Goal: Transaction & Acquisition: Purchase product/service

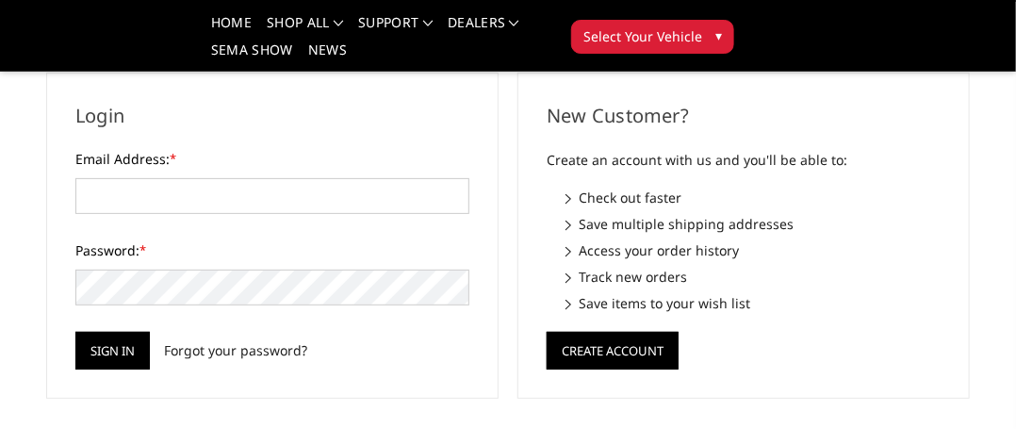
scroll to position [283, 0]
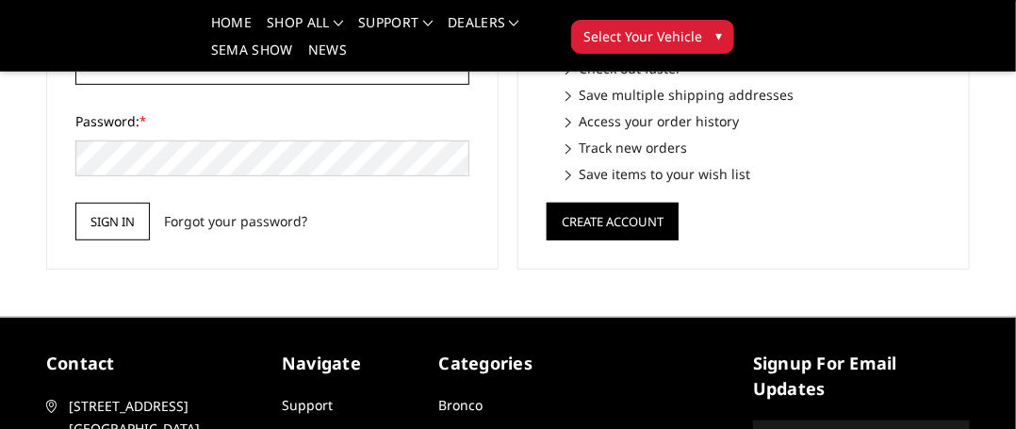
type input "sales@dbldesign.com"
click at [117, 222] on input "Sign in" at bounding box center [112, 222] width 74 height 38
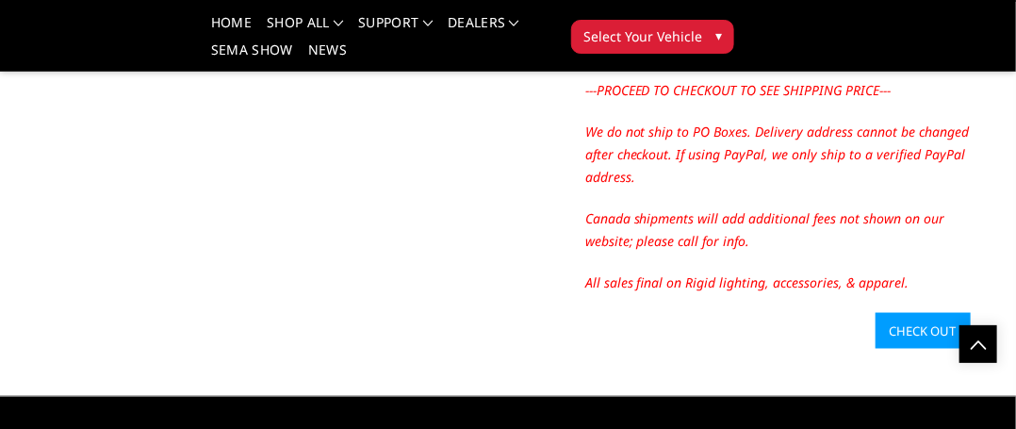
scroll to position [943, 0]
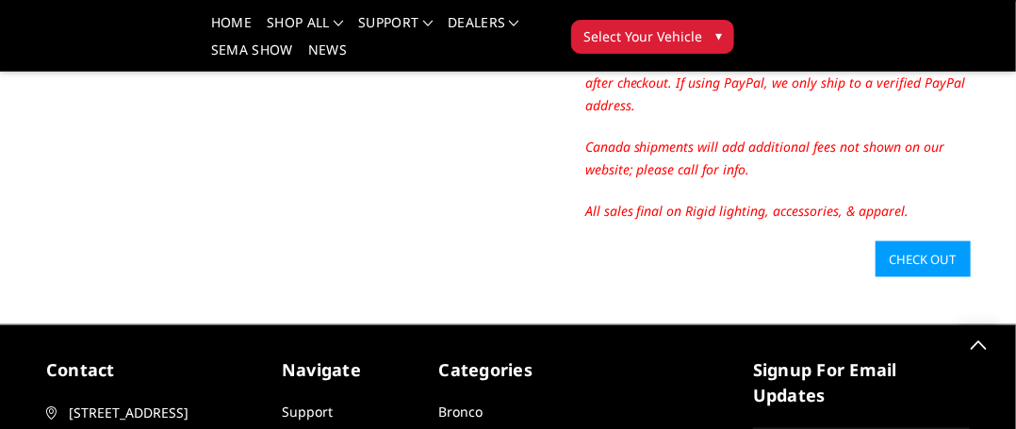
click at [935, 259] on link "Check out" at bounding box center [923, 259] width 95 height 36
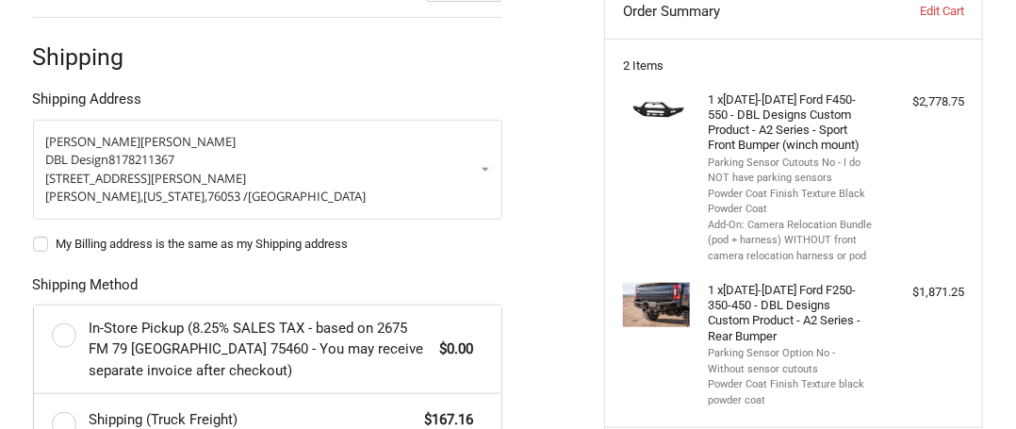
scroll to position [283, 0]
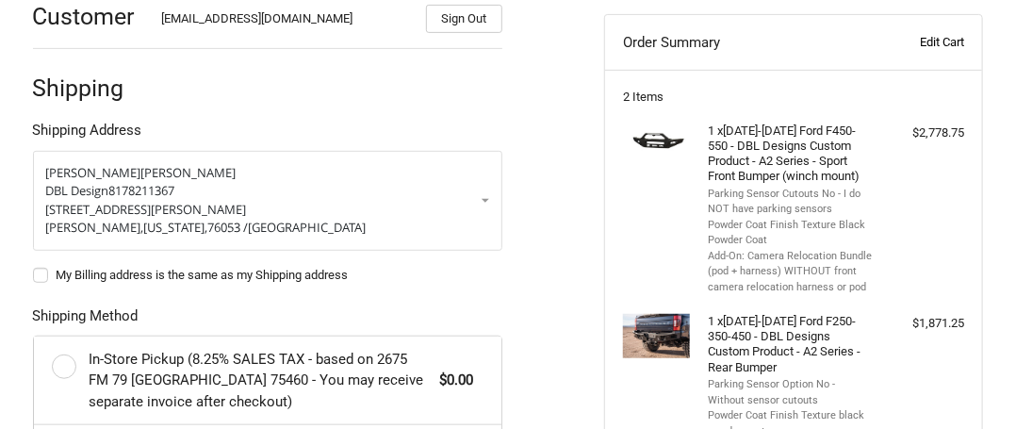
click at [922, 40] on link "Edit Cart" at bounding box center [911, 42] width 107 height 19
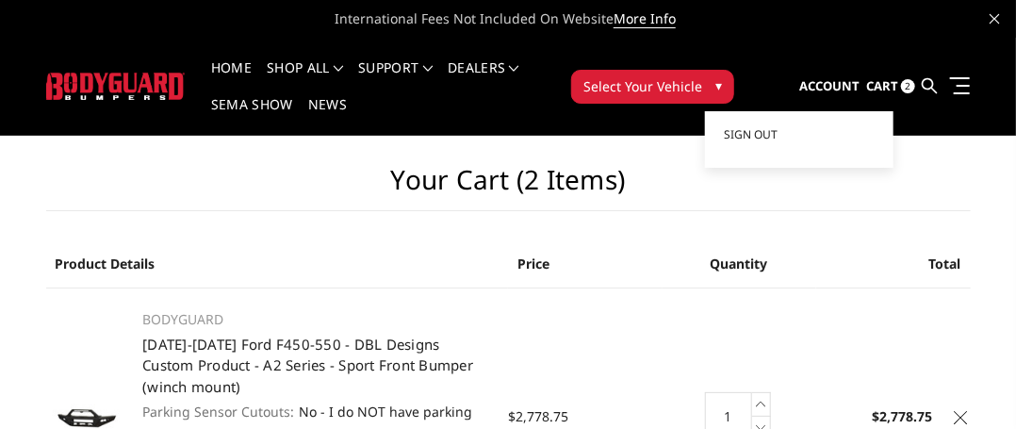
click at [819, 77] on span "Account" at bounding box center [829, 85] width 60 height 17
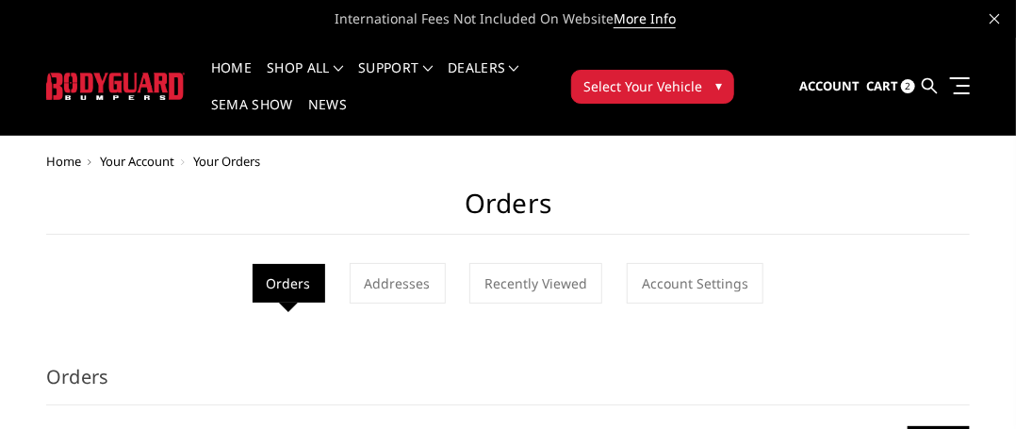
click at [905, 86] on span "2" at bounding box center [908, 86] width 14 height 14
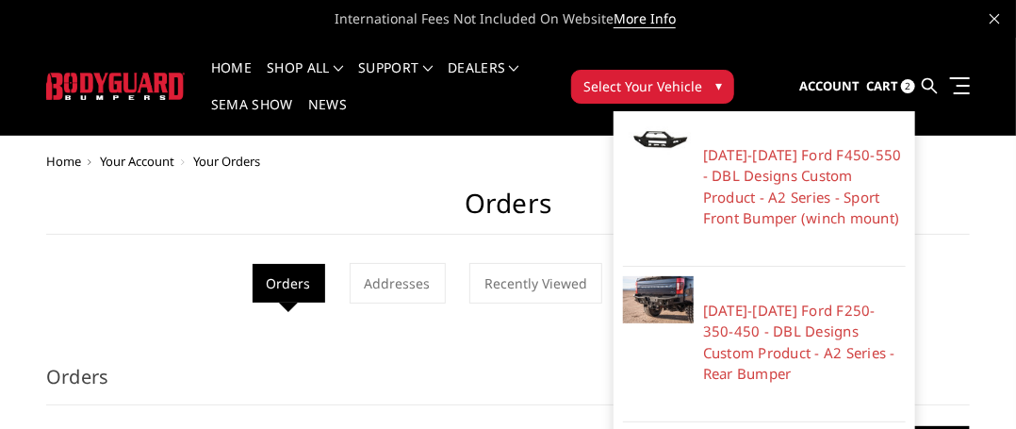
click at [908, 87] on span "2" at bounding box center [908, 86] width 14 height 14
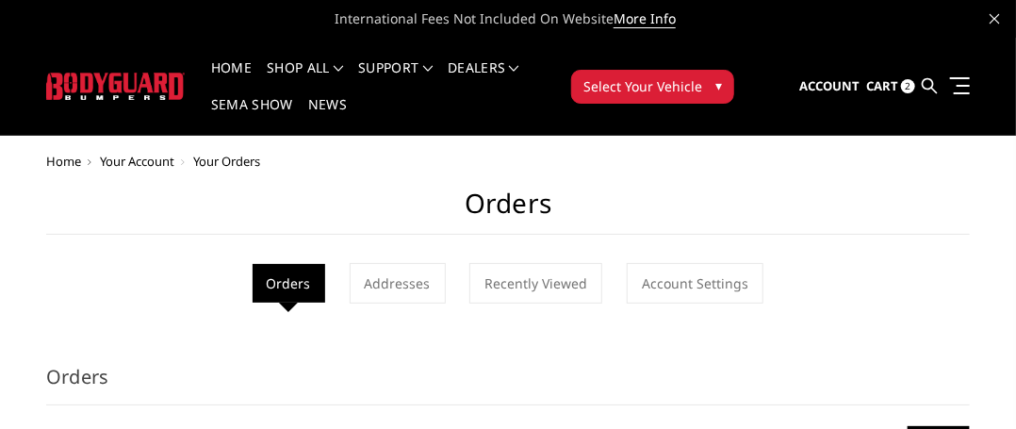
click at [884, 82] on span "Cart" at bounding box center [882, 85] width 32 height 17
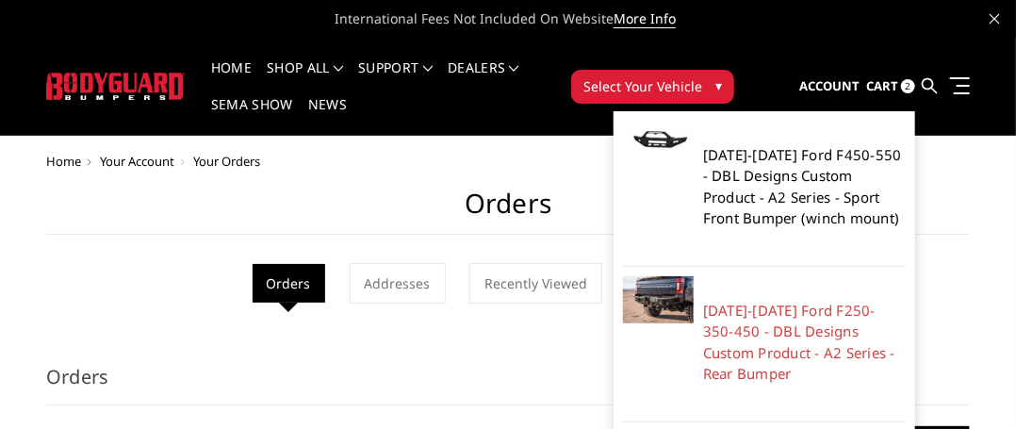
click at [757, 189] on link "[DATE]-[DATE] Ford F450-550 - DBL Designs Custom Product - A2 Series - Sport Fr…" at bounding box center [804, 186] width 203 height 85
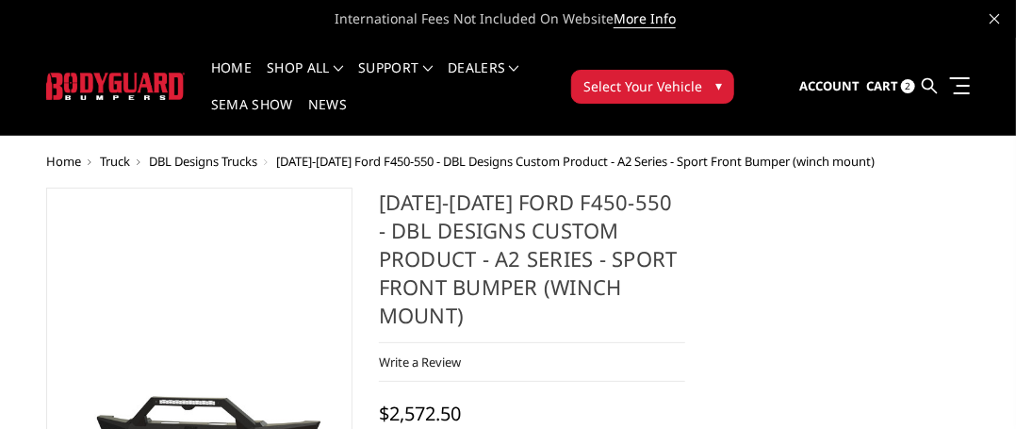
click at [909, 86] on span "2" at bounding box center [908, 86] width 14 height 14
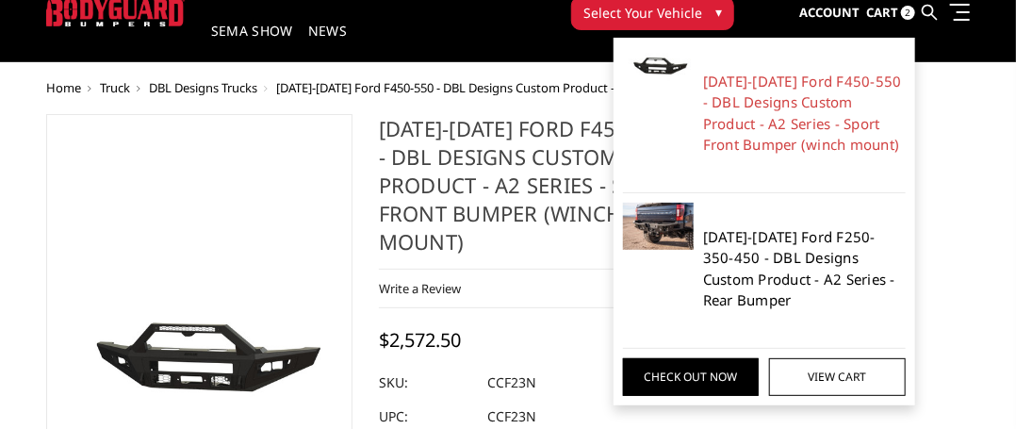
scroll to position [94, 0]
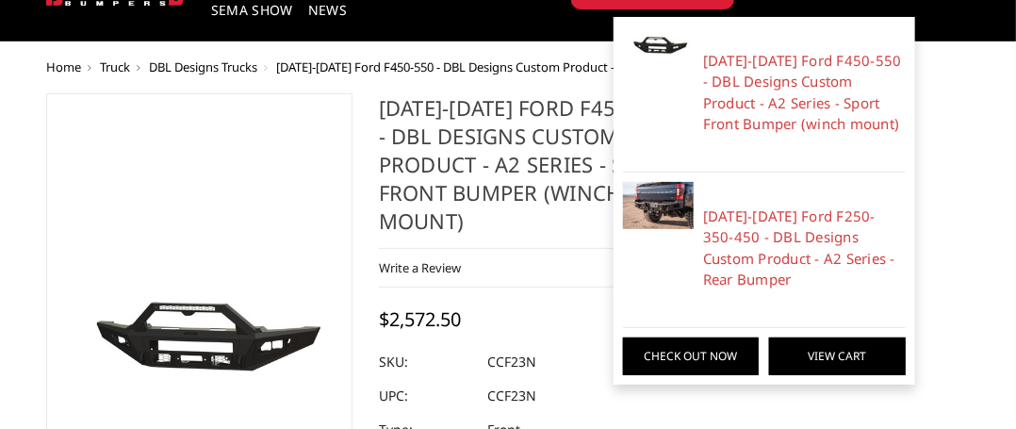
click at [824, 356] on link "View Cart" at bounding box center [837, 356] width 136 height 38
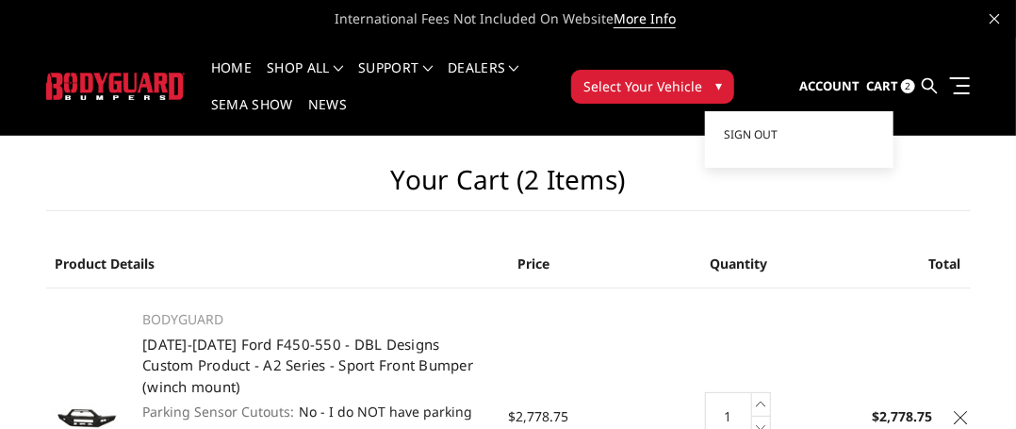
click at [831, 86] on span "Account" at bounding box center [829, 85] width 60 height 17
click at [754, 139] on span "Sign out" at bounding box center [751, 134] width 54 height 16
click at [743, 136] on span "Sign out" at bounding box center [751, 134] width 54 height 16
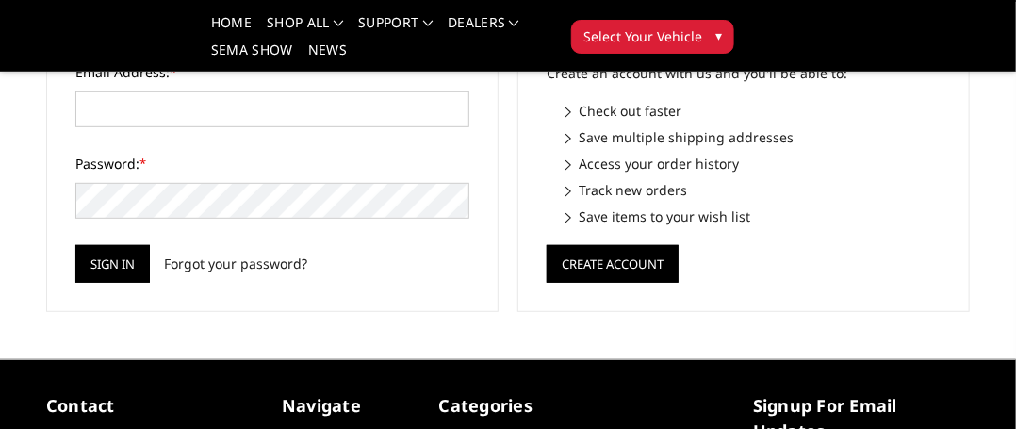
scroll to position [283, 0]
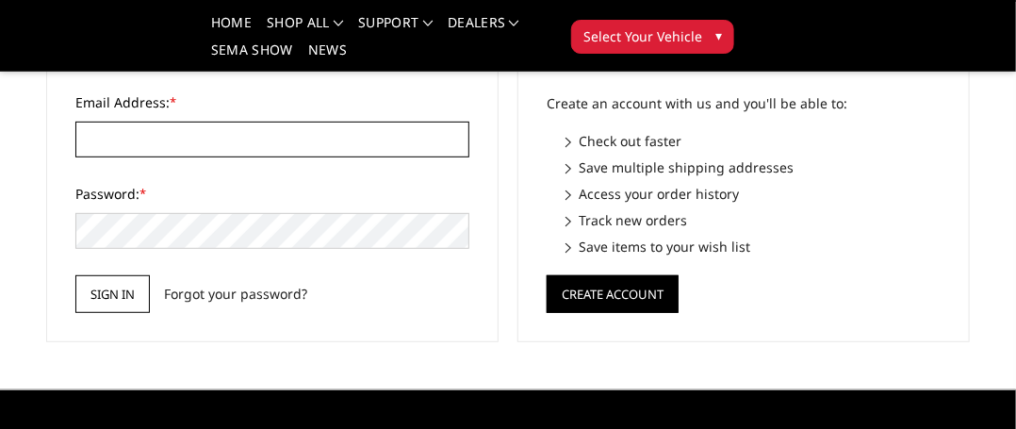
type input "sales@dbldesign.com"
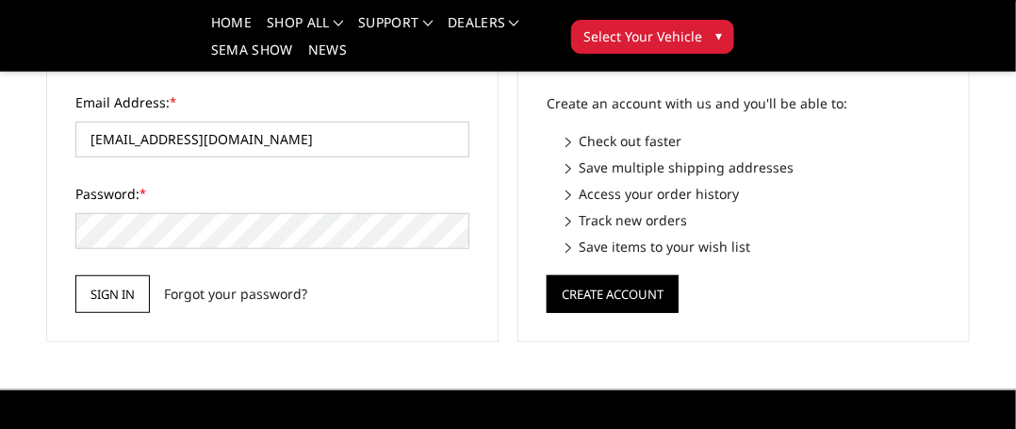
click at [109, 293] on input "Sign in" at bounding box center [112, 294] width 74 height 38
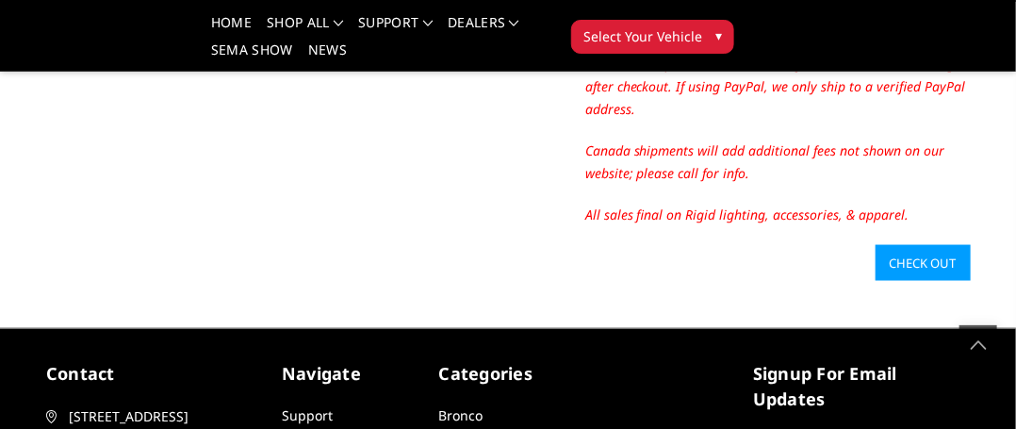
scroll to position [943, 0]
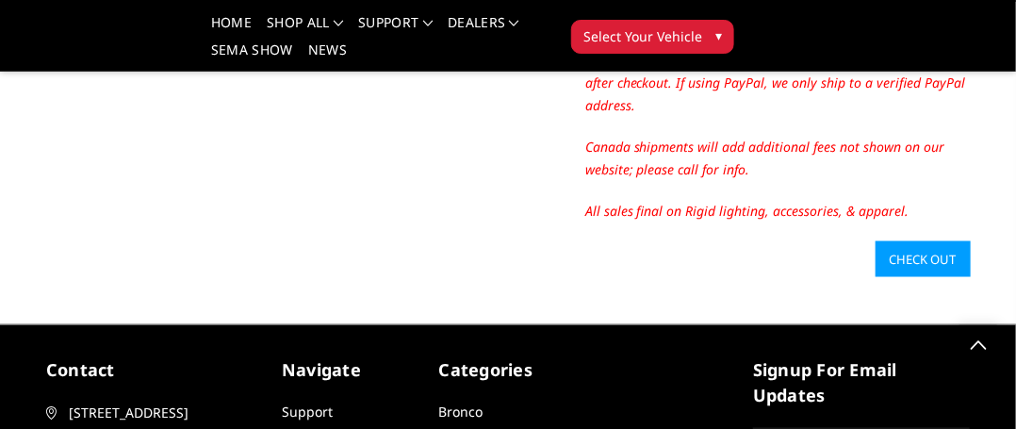
click at [916, 255] on link "Check out" at bounding box center [923, 259] width 95 height 36
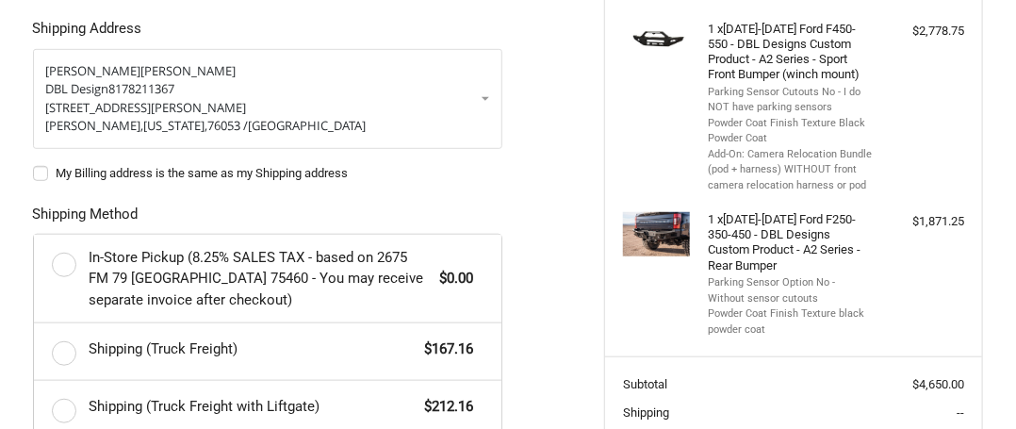
scroll to position [339, 0]
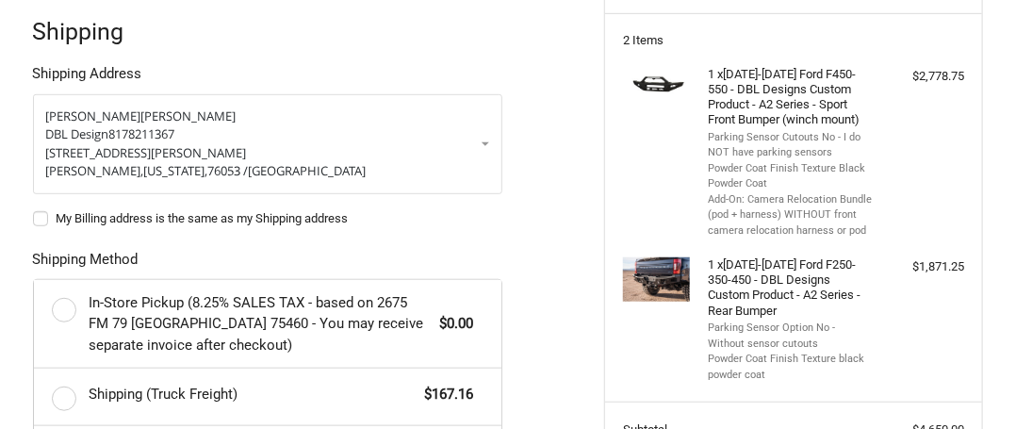
click at [41, 217] on label "My Billing address is the same as my Shipping address" at bounding box center [267, 218] width 469 height 15
click at [34, 210] on input "My Billing address is the same as my Shipping address" at bounding box center [33, 209] width 1 height 1
checkbox input "true"
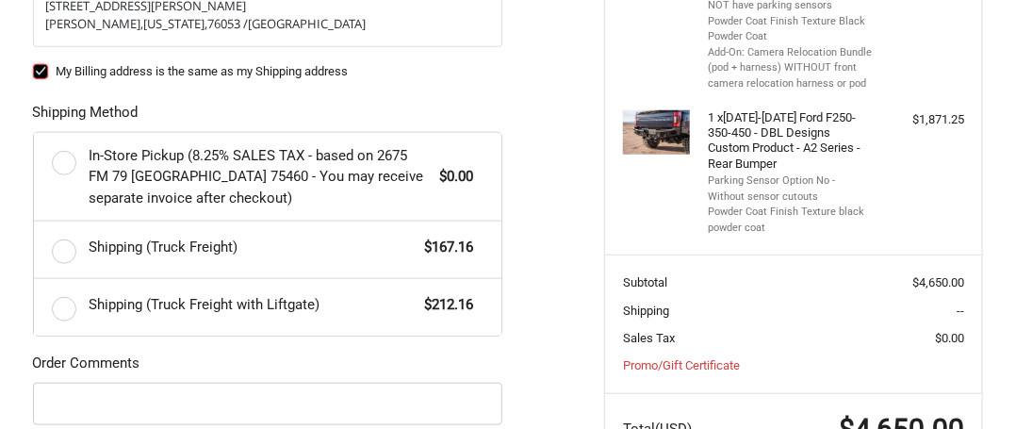
scroll to position [528, 0]
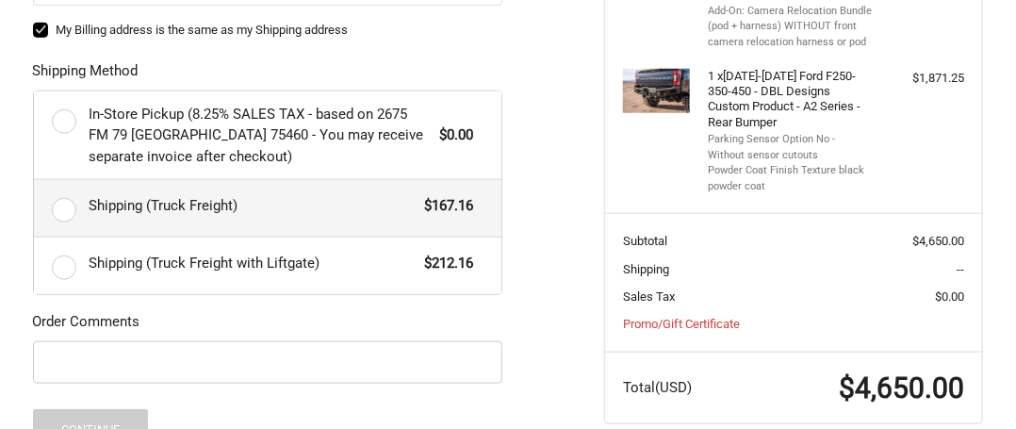
click at [64, 210] on label "Shipping (Truck Freight) $167.16" at bounding box center [268, 208] width 468 height 57
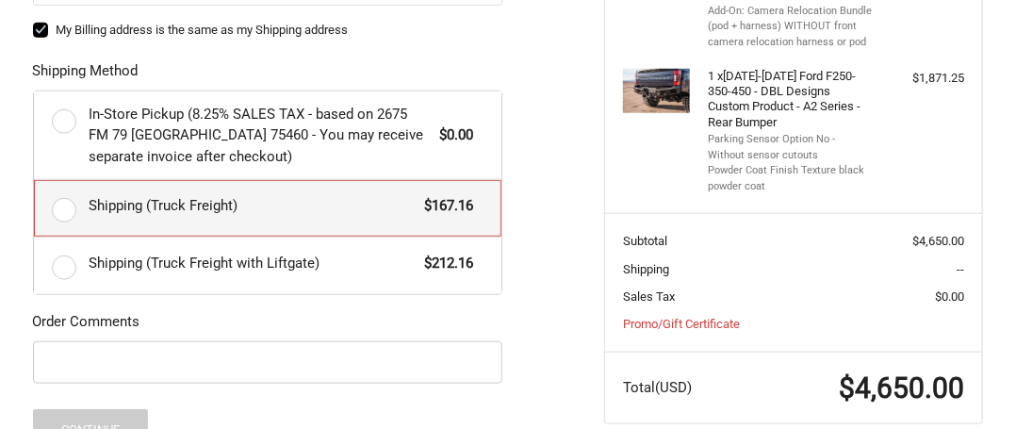
click at [35, 181] on input "Shipping (Truck Freight) $167.16" at bounding box center [34, 180] width 1 height 1
radio input "true"
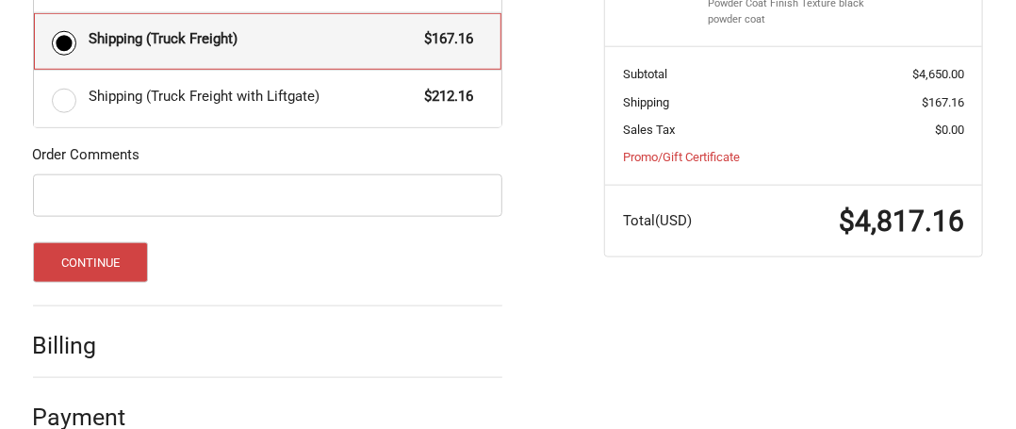
scroll to position [716, 0]
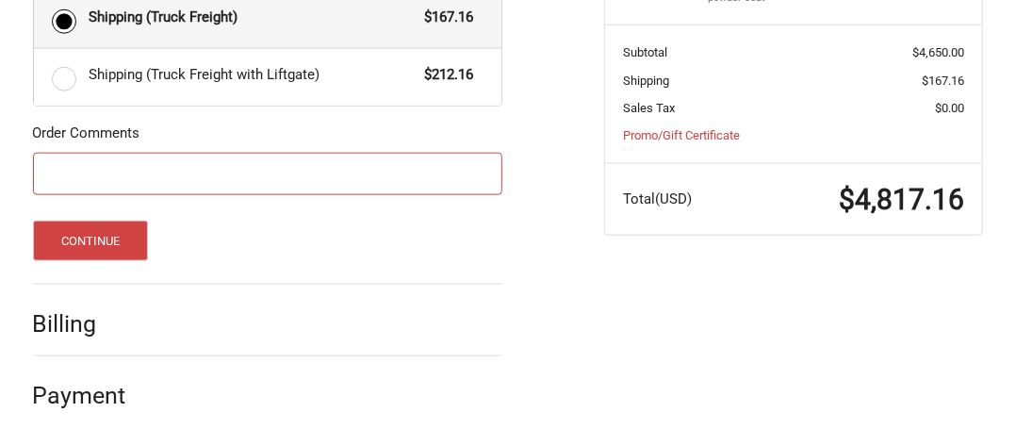
click at [72, 176] on input "Order Comments" at bounding box center [267, 174] width 469 height 42
click at [175, 174] on input "Order Comments" at bounding box center [267, 174] width 469 height 42
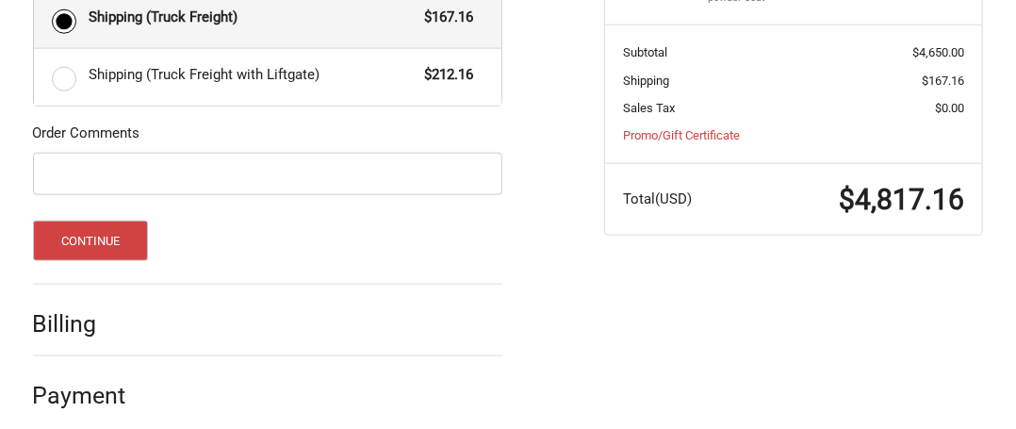
click at [255, 235] on div "Continue" at bounding box center [267, 241] width 469 height 41
click at [245, 235] on div "Continue" at bounding box center [267, 241] width 469 height 41
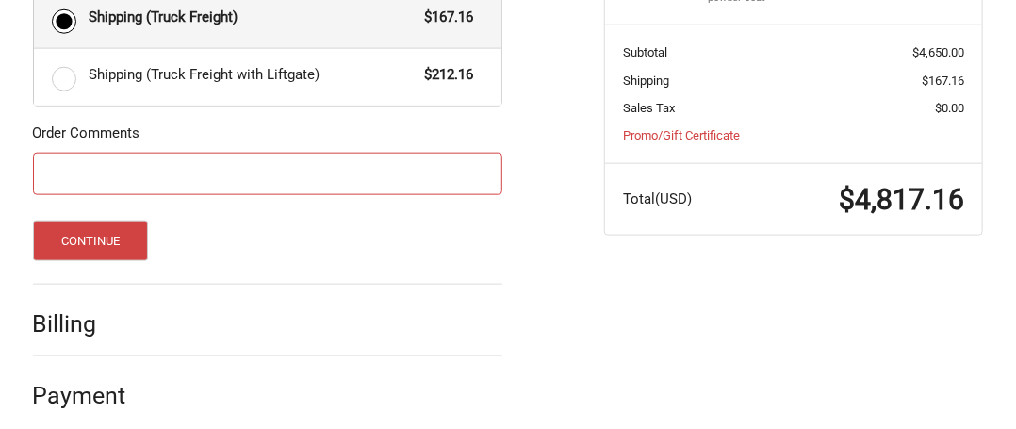
click at [174, 171] on input "Order Comments" at bounding box center [267, 174] width 469 height 42
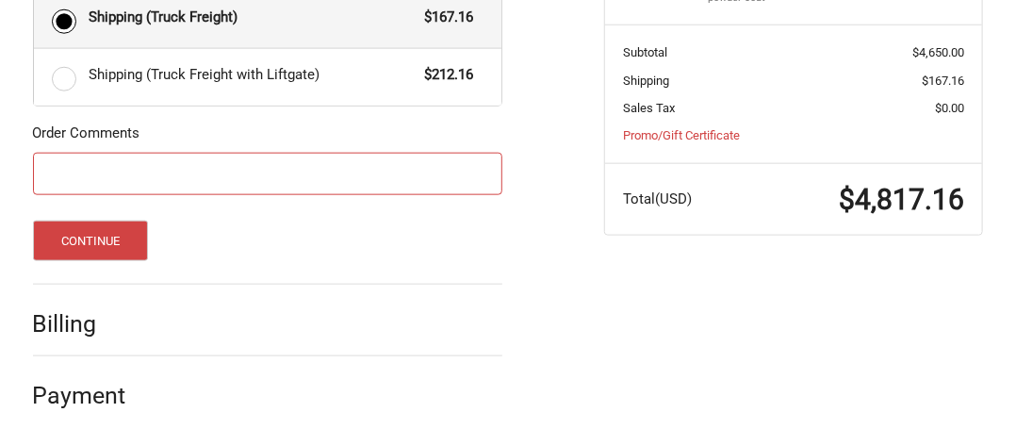
drag, startPoint x: 102, startPoint y: 168, endPoint x: 131, endPoint y: 171, distance: 29.4
click at [103, 167] on input "Order Comments" at bounding box center [267, 174] width 469 height 42
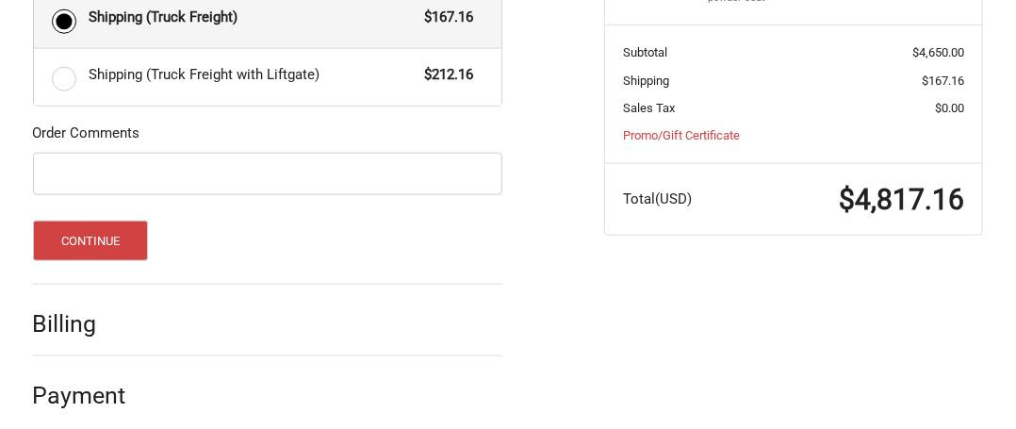
drag, startPoint x: 376, startPoint y: 297, endPoint x: 425, endPoint y: 265, distance: 58.6
click at [377, 297] on div "Billing" at bounding box center [267, 324] width 469 height 64
click at [436, 236] on div "Continue" at bounding box center [267, 241] width 469 height 41
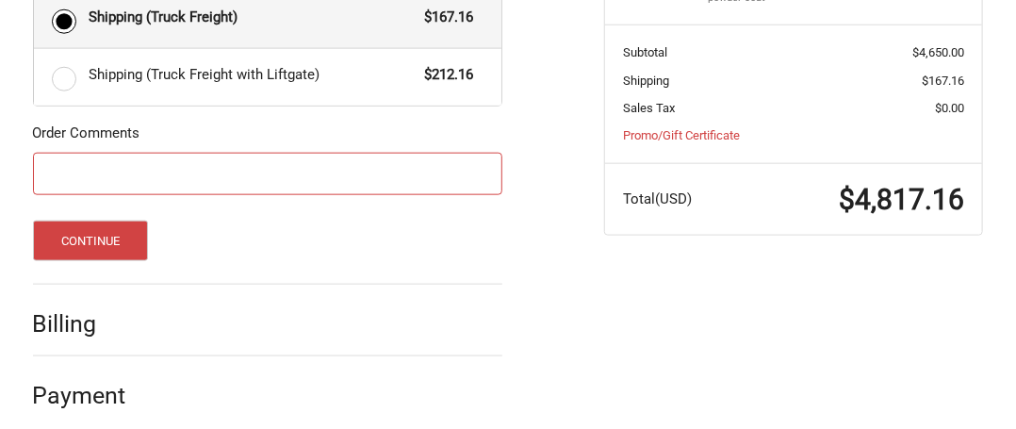
click at [107, 167] on input "Order Comments" at bounding box center [267, 174] width 469 height 42
click at [271, 170] on input "Please mark these bumpers as Northwest exposure." at bounding box center [267, 174] width 469 height 42
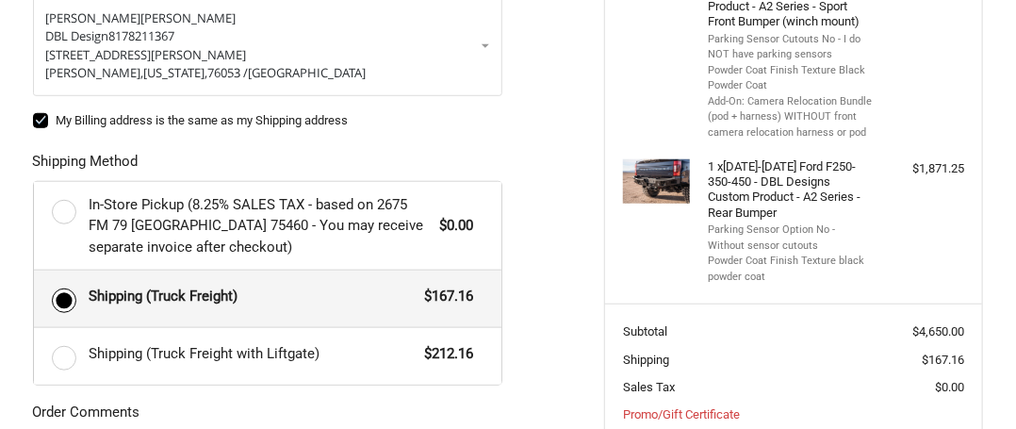
scroll to position [245, 0]
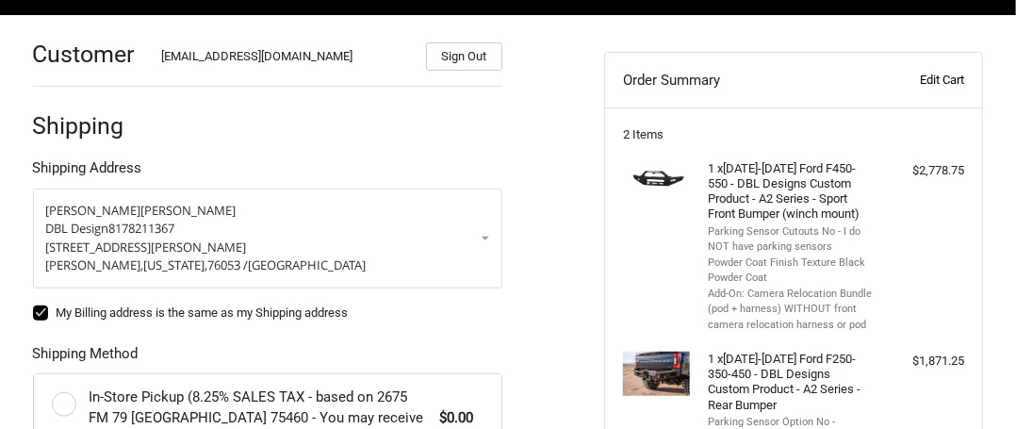
type input "Please mark these bumpers as Northwestern exposure."
click at [944, 80] on link "Edit Cart" at bounding box center [911, 80] width 107 height 19
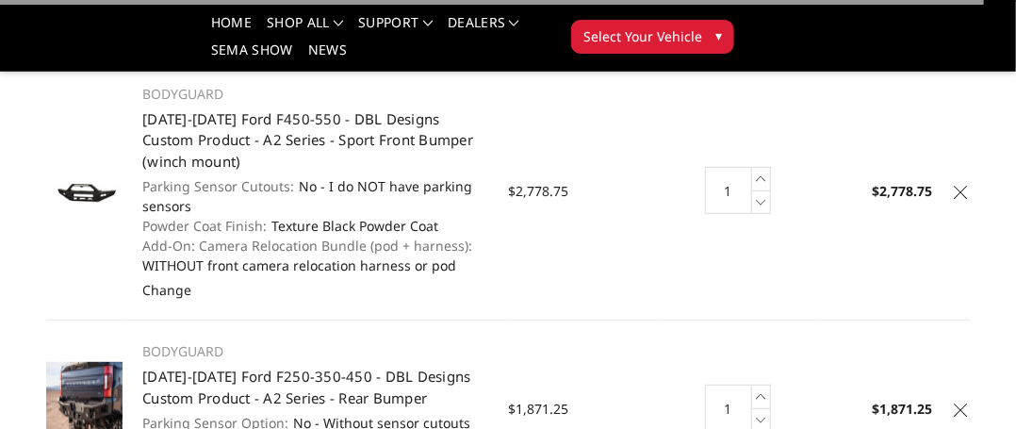
scroll to position [189, 0]
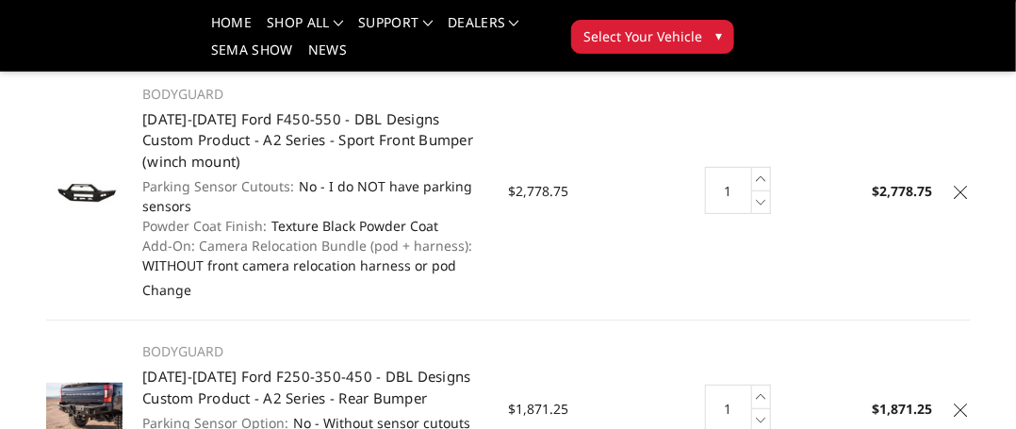
click at [962, 188] on icon at bounding box center [961, 192] width 13 height 13
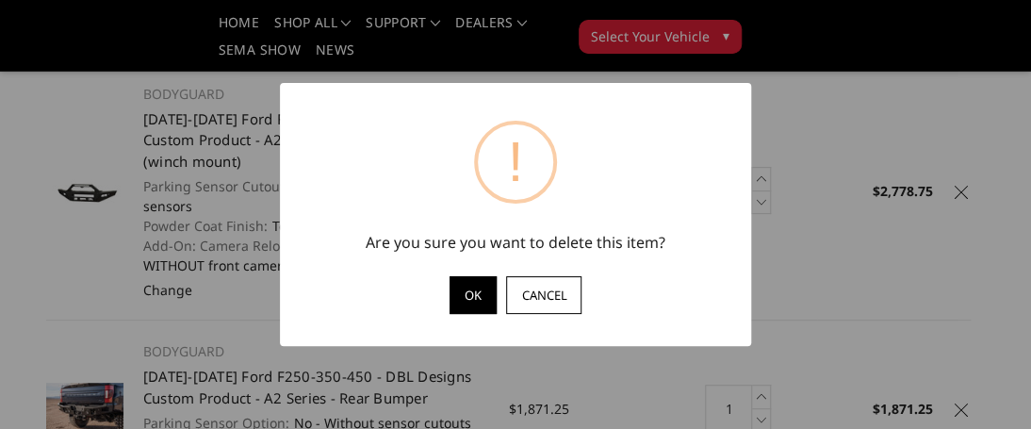
click at [470, 302] on button "OK" at bounding box center [473, 295] width 47 height 38
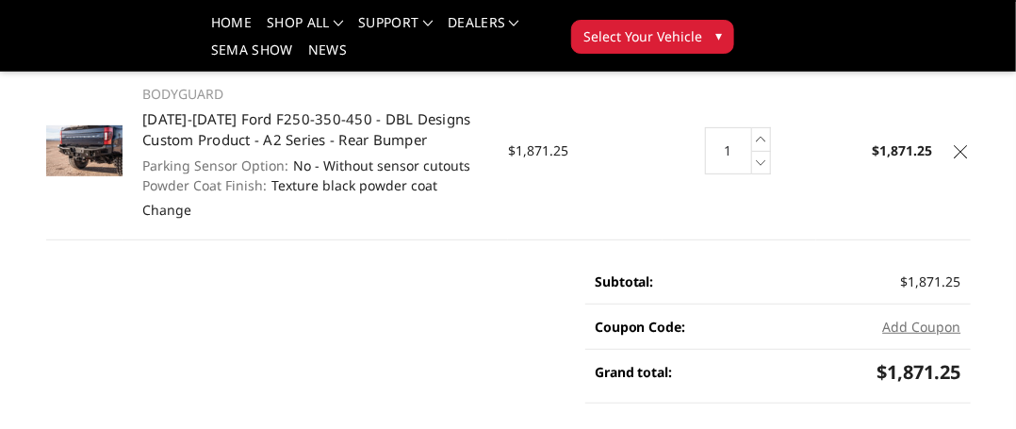
click at [963, 149] on icon at bounding box center [961, 151] width 13 height 13
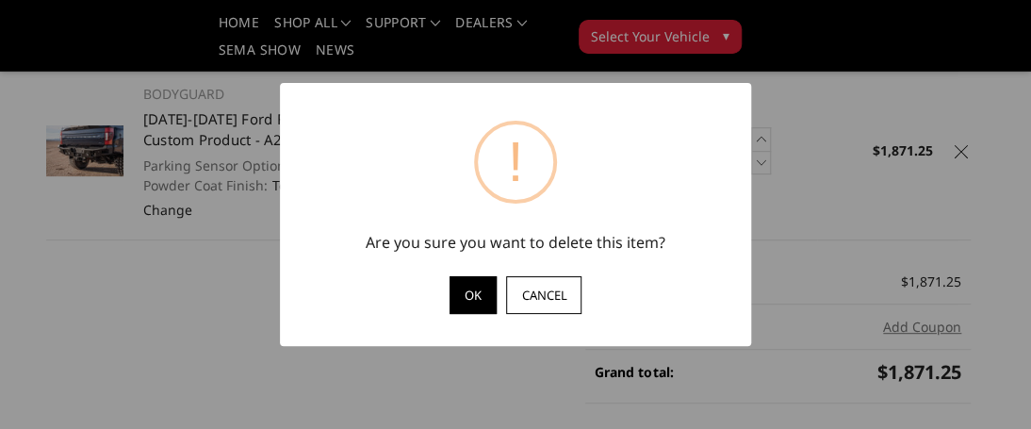
click at [484, 292] on button "OK" at bounding box center [473, 295] width 47 height 38
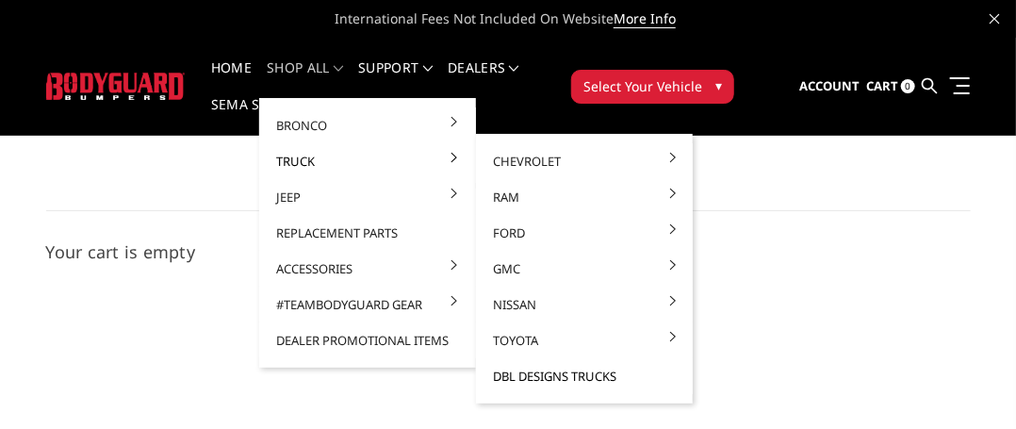
click at [638, 376] on link "DBL Designs Trucks" at bounding box center [585, 376] width 202 height 36
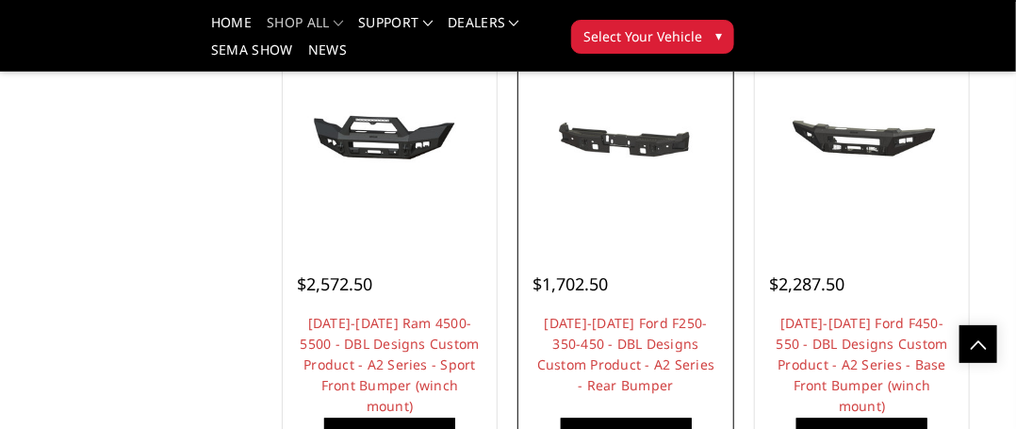
scroll to position [1414, 0]
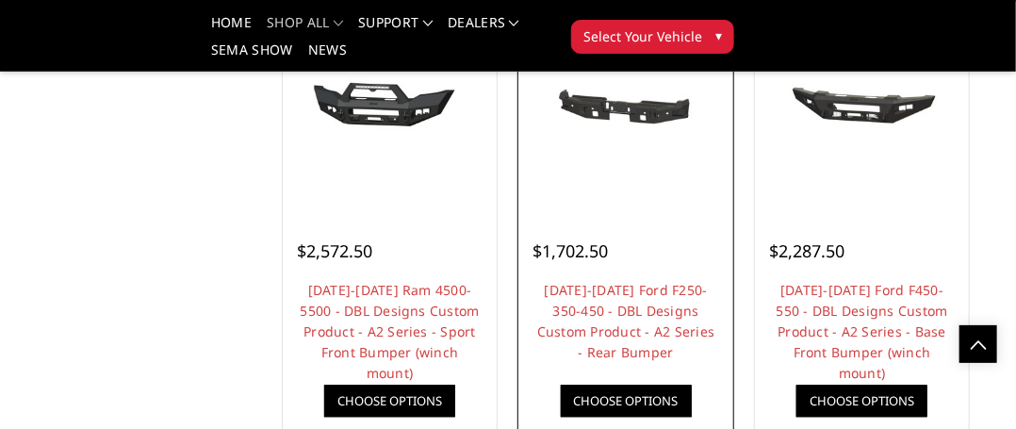
click at [641, 394] on link "Choose Options" at bounding box center [626, 401] width 131 height 32
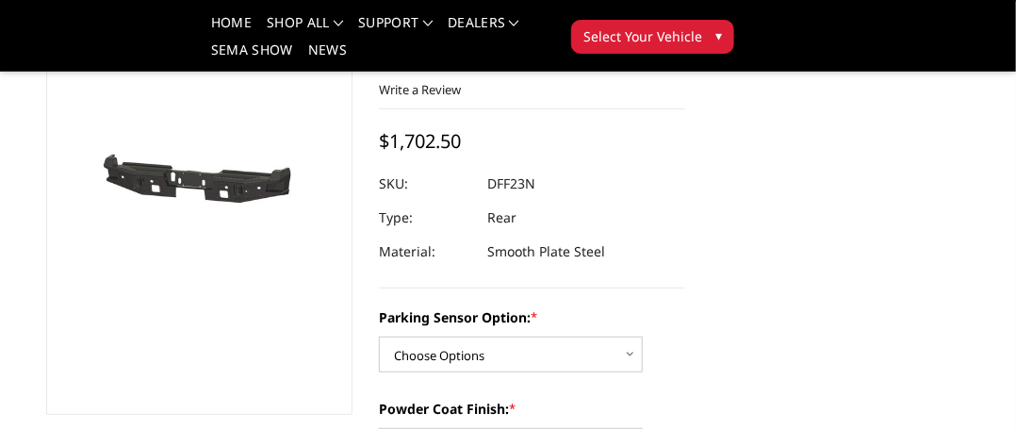
scroll to position [283, 0]
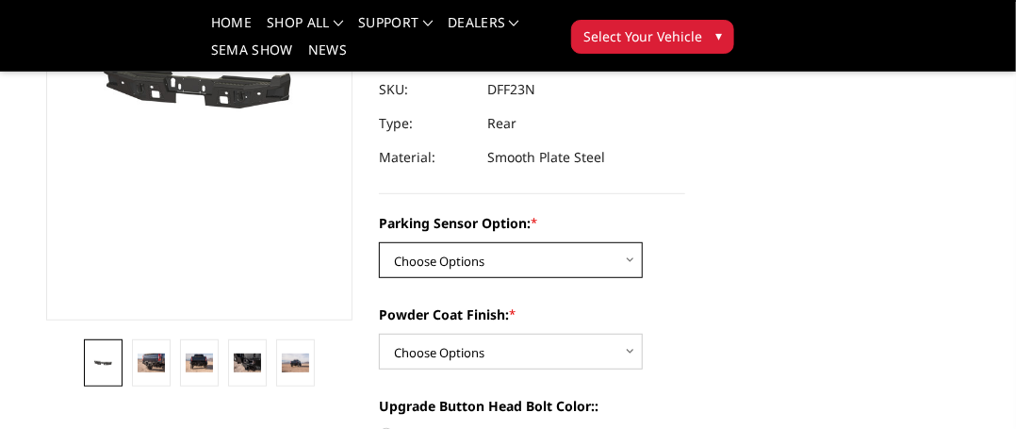
click at [630, 260] on select "Choose Options Yes - With sensor cutouts No - Without sensor cutouts" at bounding box center [511, 260] width 264 height 36
select select "565"
click at [379, 242] on select "Choose Options Yes - With sensor cutouts No - Without sensor cutouts" at bounding box center [511, 260] width 264 height 36
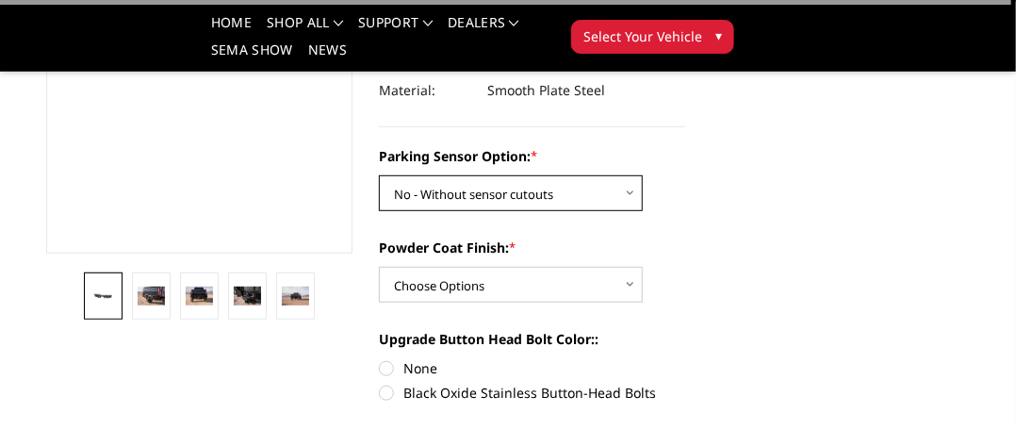
scroll to position [377, 0]
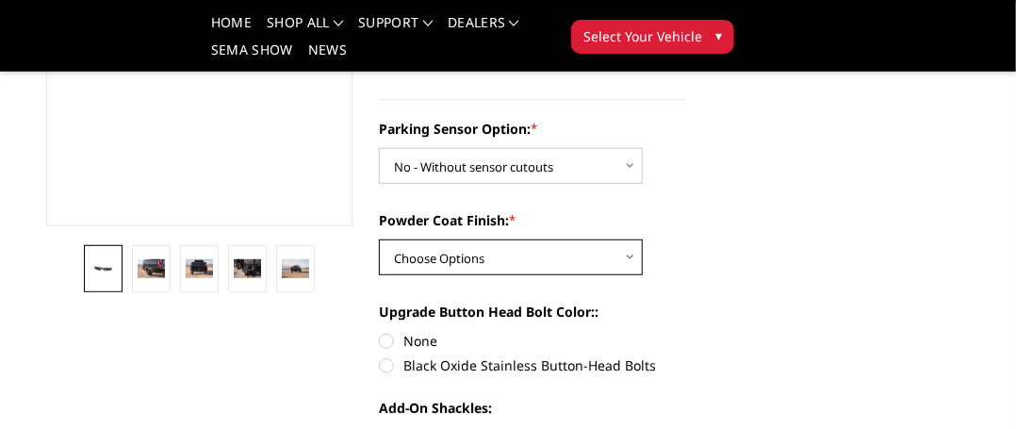
click at [626, 259] on select "Choose Options Bare metal (included) Texture black powder coat" at bounding box center [511, 257] width 264 height 36
select select "549"
click at [379, 239] on select "Choose Options Bare metal (included) Texture black powder coat" at bounding box center [511, 257] width 264 height 36
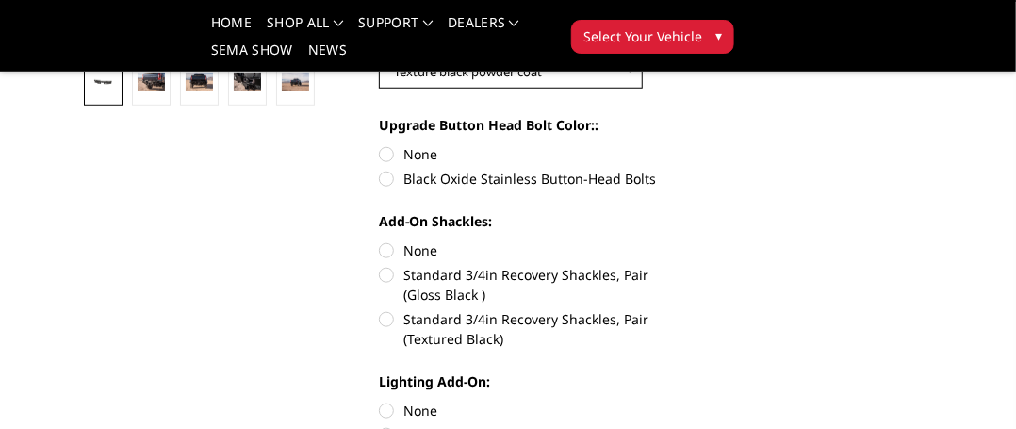
scroll to position [566, 0]
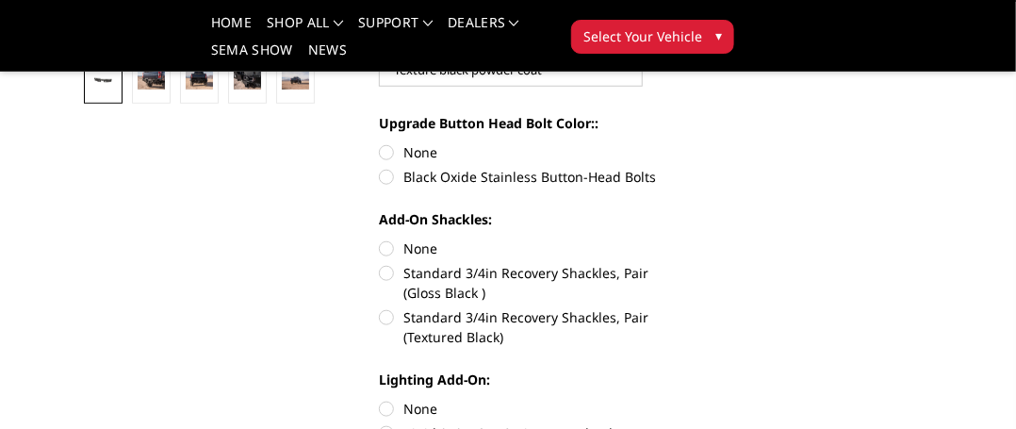
click at [386, 150] on label "None" at bounding box center [532, 152] width 306 height 20
click at [380, 143] on input "None" at bounding box center [379, 142] width 1 height 1
radio input "true"
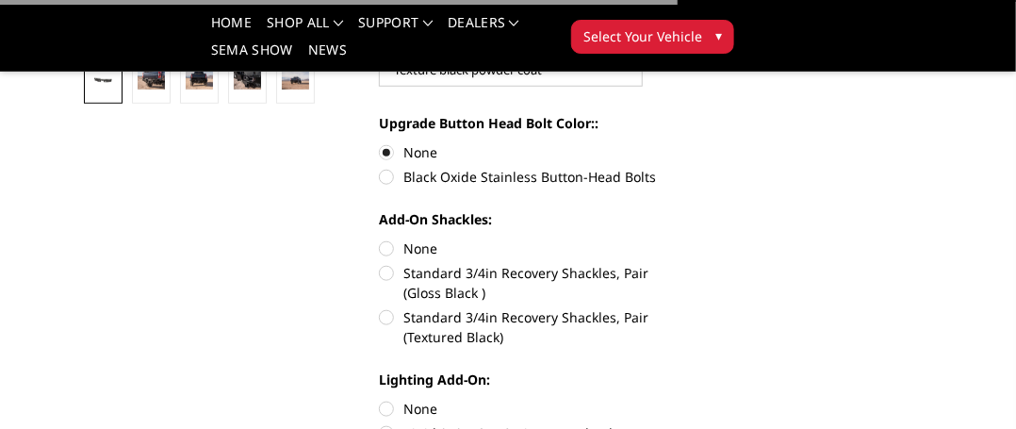
click at [392, 248] on label "None" at bounding box center [532, 248] width 306 height 20
click at [380, 239] on input "None" at bounding box center [379, 238] width 1 height 1
radio input "true"
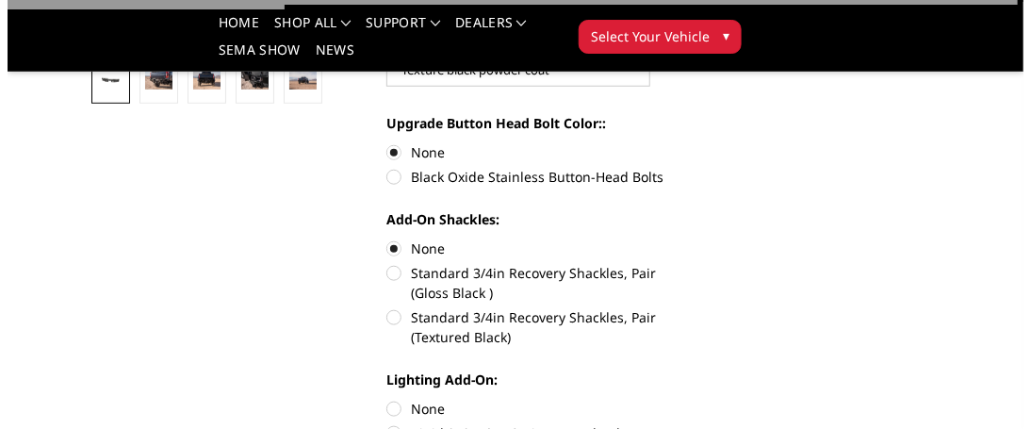
scroll to position [754, 0]
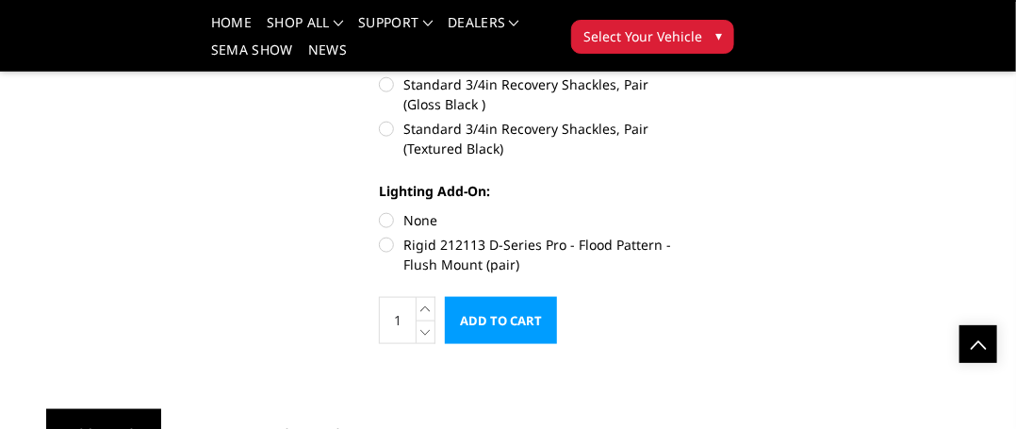
click at [386, 220] on label "None" at bounding box center [532, 220] width 306 height 20
click at [380, 211] on input "None" at bounding box center [379, 210] width 1 height 1
radio input "true"
click at [520, 320] on input "Add to Cart" at bounding box center [501, 320] width 112 height 47
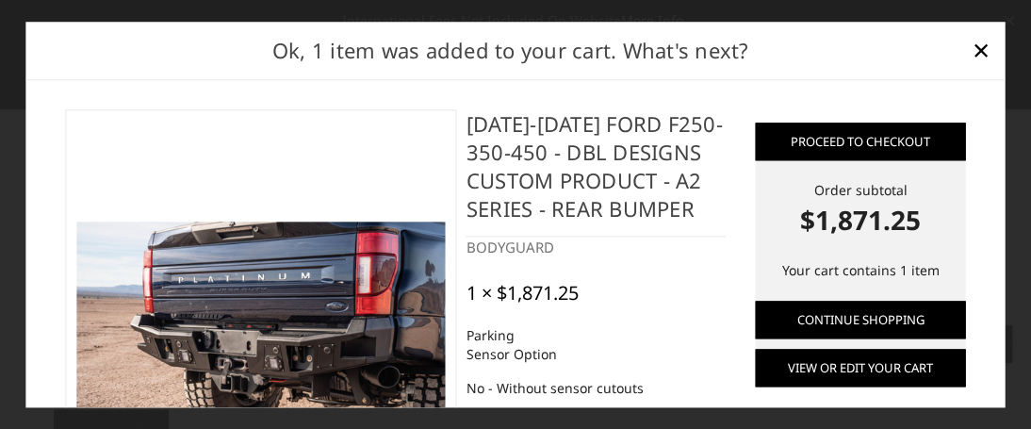
click at [872, 368] on link "View or edit your cart" at bounding box center [861, 368] width 210 height 38
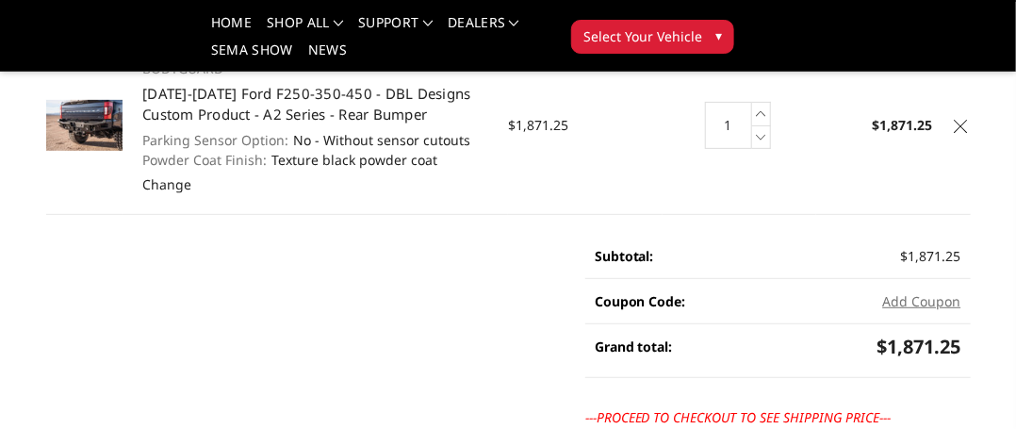
scroll to position [189, 0]
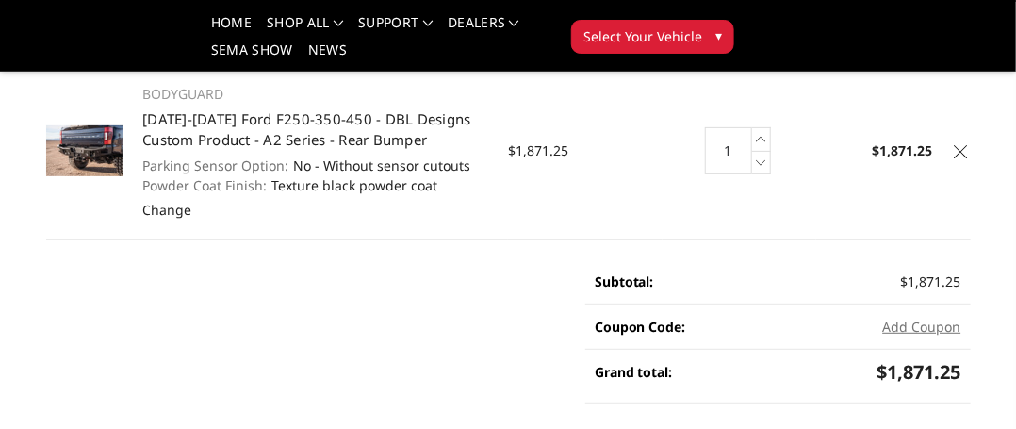
click at [961, 150] on icon at bounding box center [961, 151] width 13 height 13
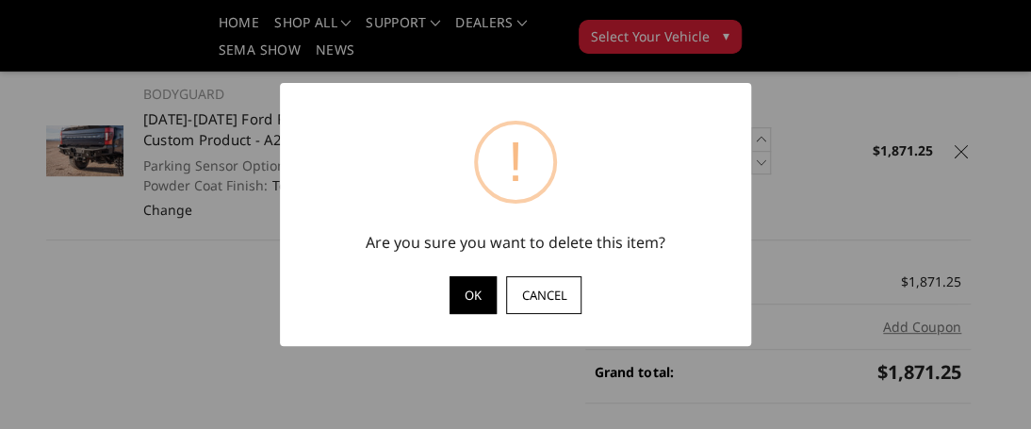
click at [471, 289] on button "OK" at bounding box center [473, 295] width 47 height 38
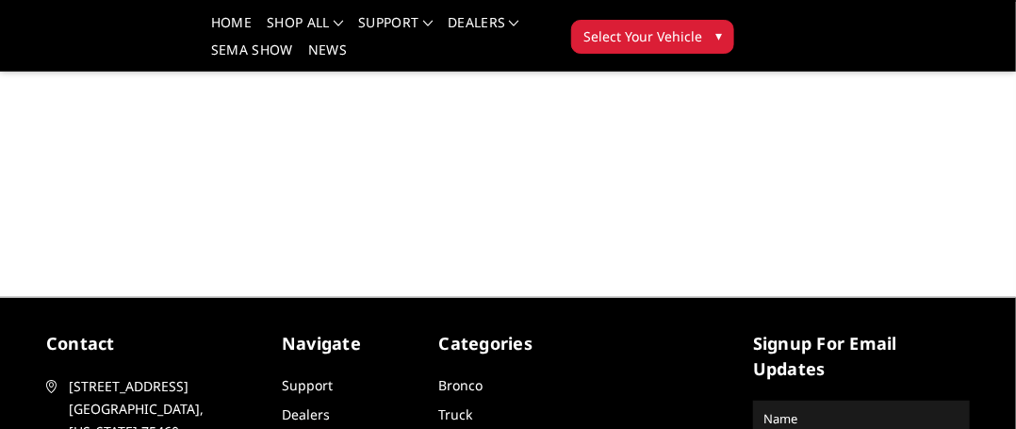
scroll to position [189, 0]
